Goal: Navigation & Orientation: Find specific page/section

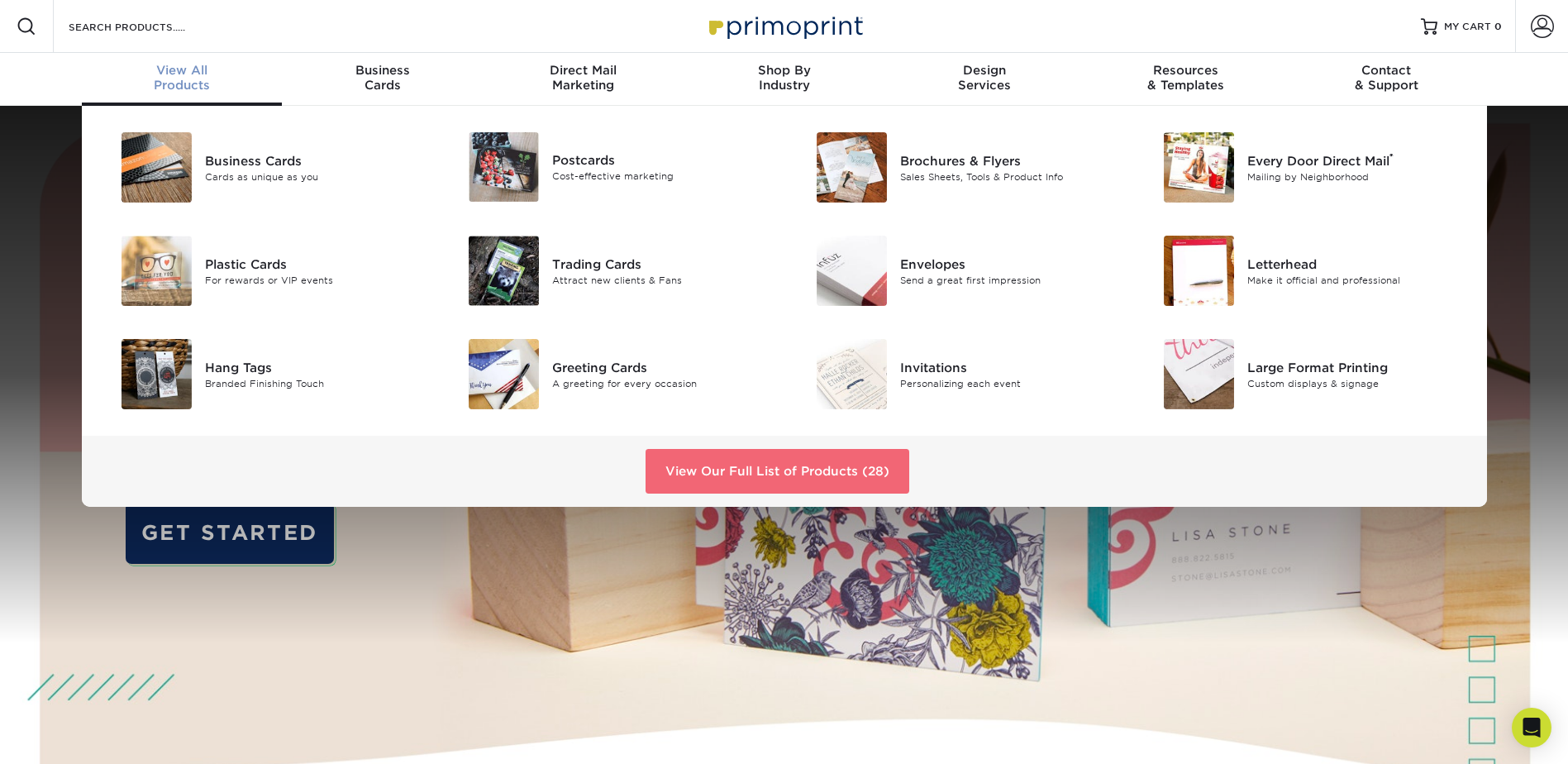
click at [844, 463] on link "View Our Full List of Products (28)" at bounding box center [777, 470] width 264 height 45
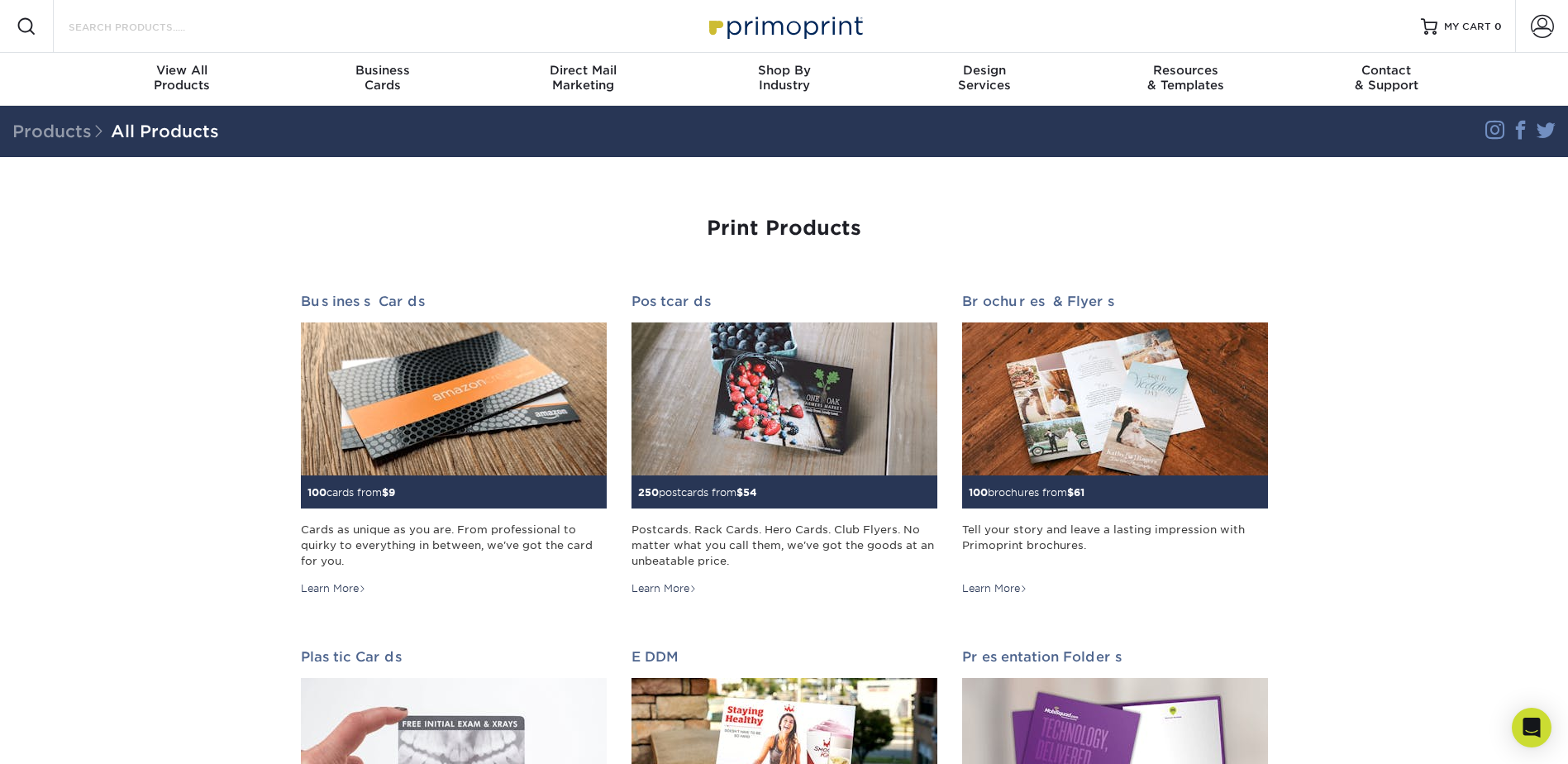
click at [85, 31] on input "Search Products" at bounding box center [147, 27] width 161 height 20
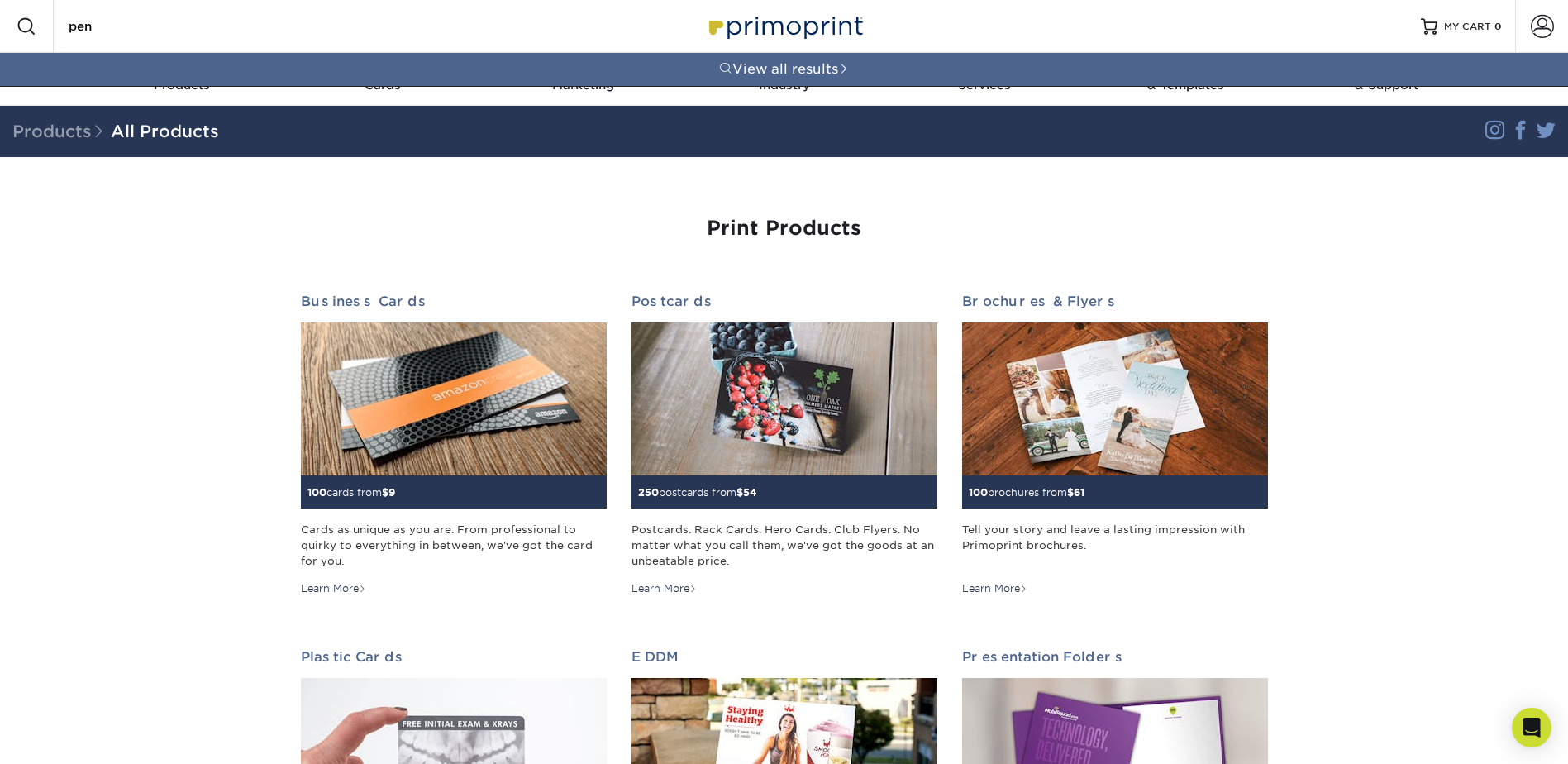
type input "pen"
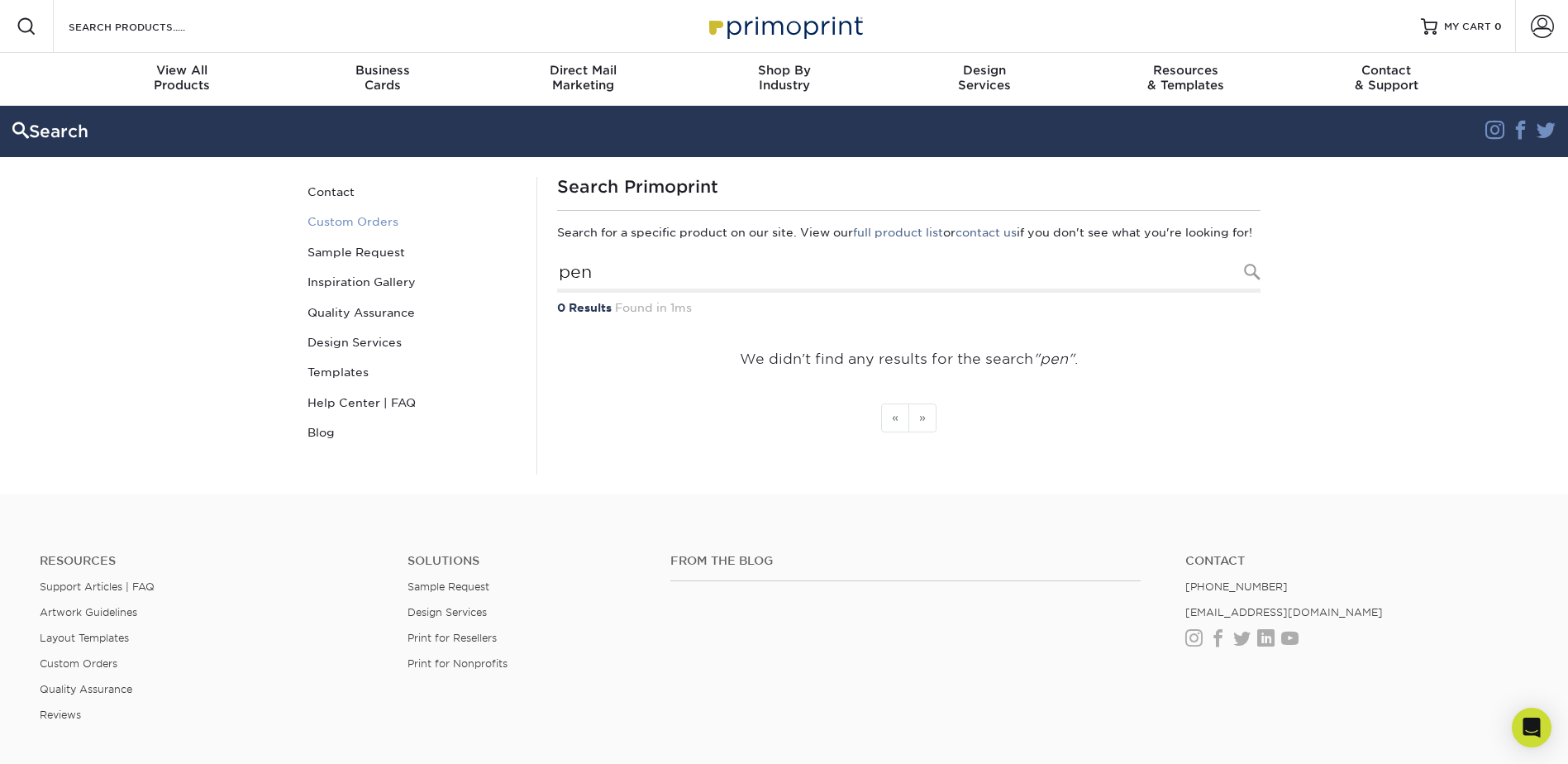
click at [335, 225] on link "Custom Orders" at bounding box center [411, 222] width 223 height 30
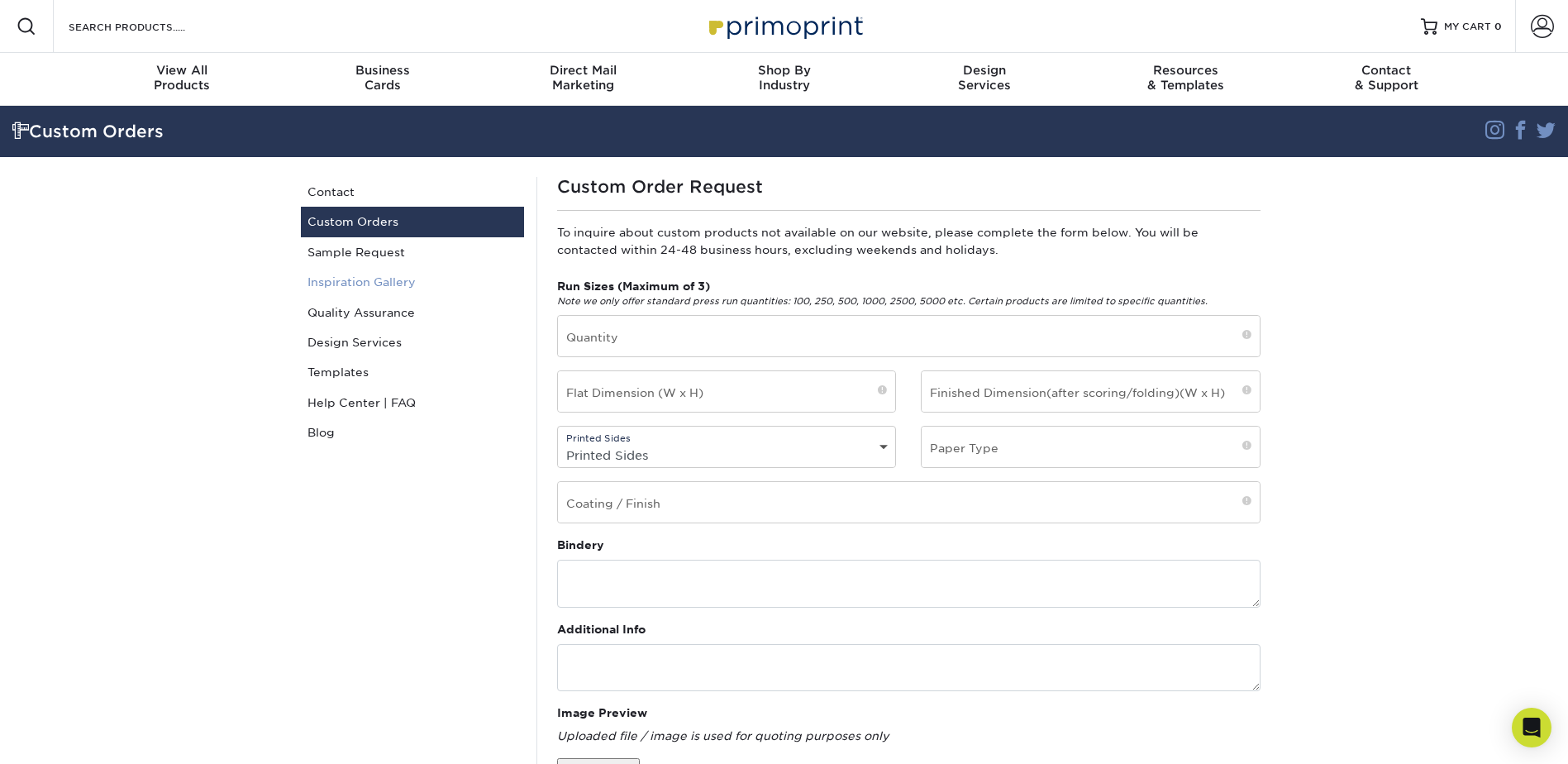
click at [362, 276] on link "Inspiration Gallery" at bounding box center [411, 282] width 223 height 30
